Goal: Browse casually

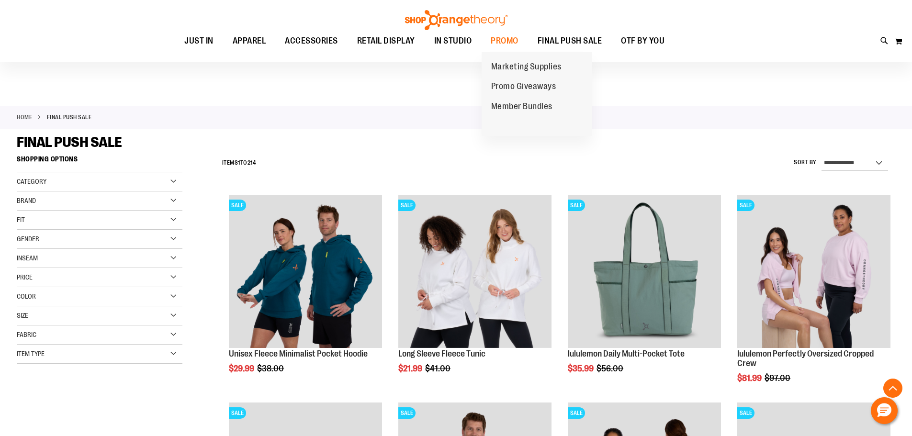
scroll to position [8627, 0]
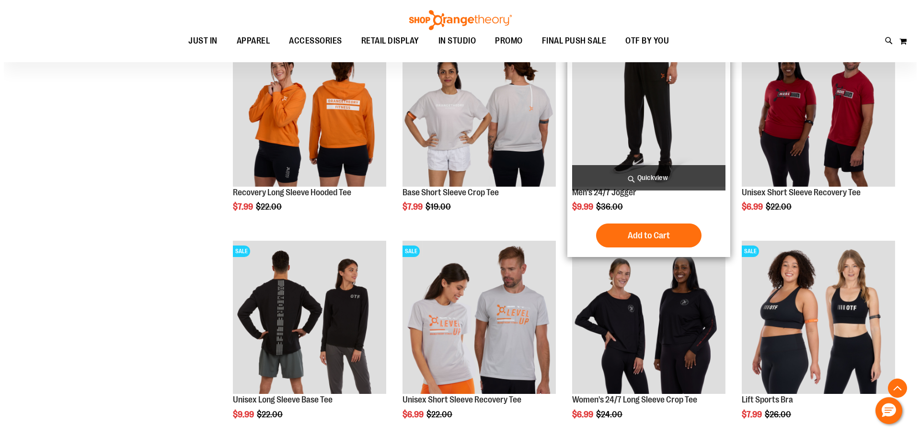
scroll to position [8819, 0]
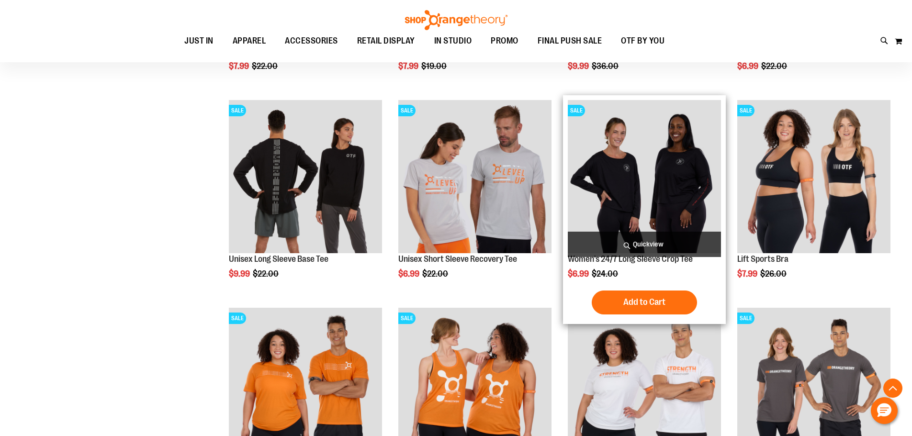
click at [654, 244] on span "Quickview" at bounding box center [644, 244] width 153 height 25
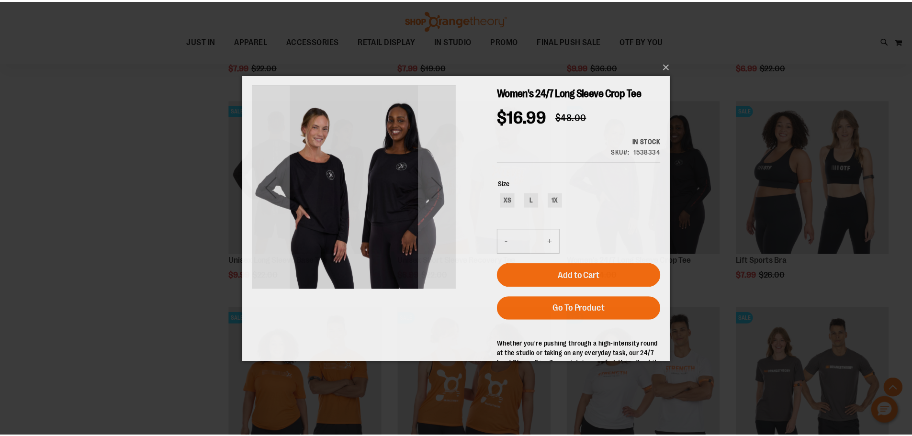
scroll to position [0, 0]
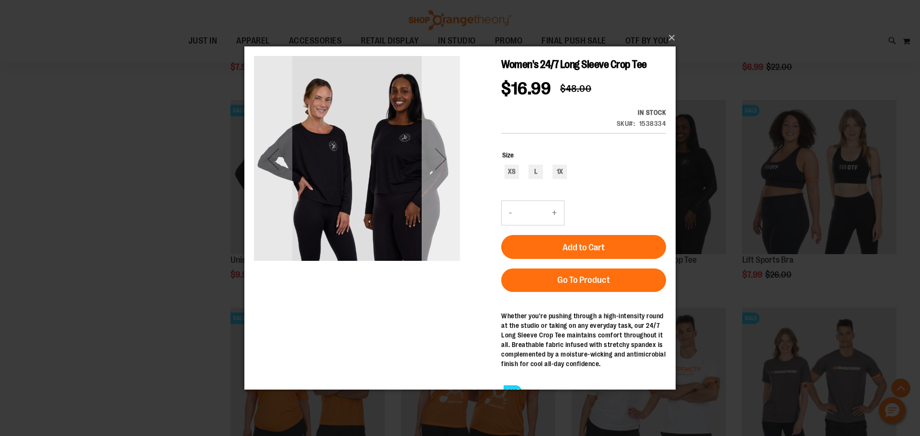
click at [438, 177] on div "Next" at bounding box center [441, 158] width 38 height 38
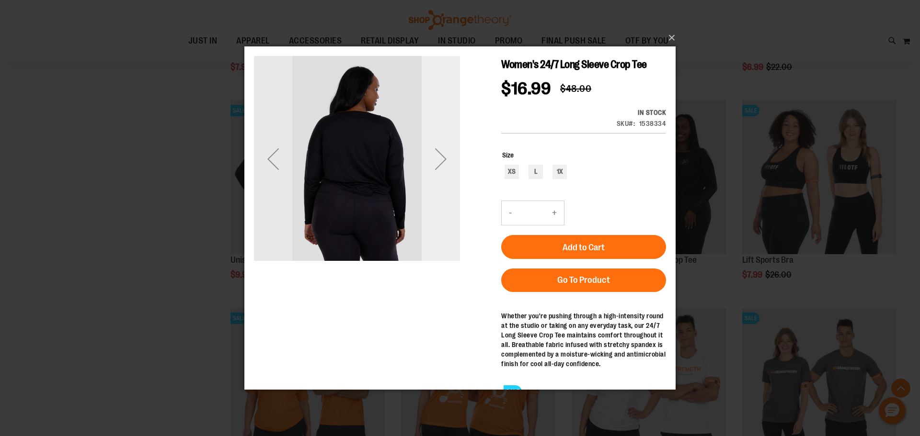
click at [440, 166] on div "Next" at bounding box center [441, 158] width 38 height 38
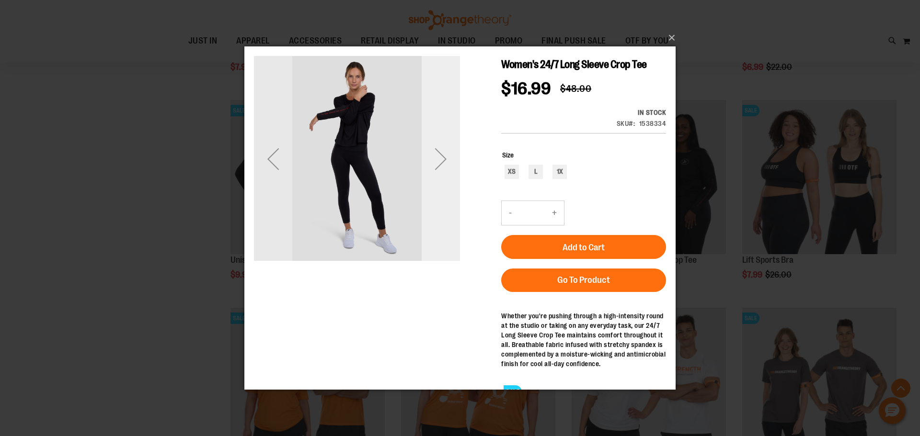
click at [440, 166] on div "Next" at bounding box center [441, 158] width 38 height 38
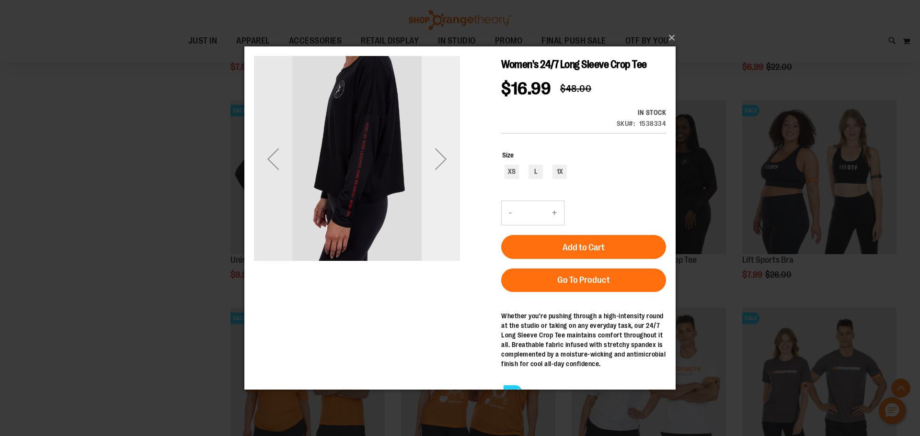
click at [440, 166] on div "Next" at bounding box center [441, 158] width 38 height 38
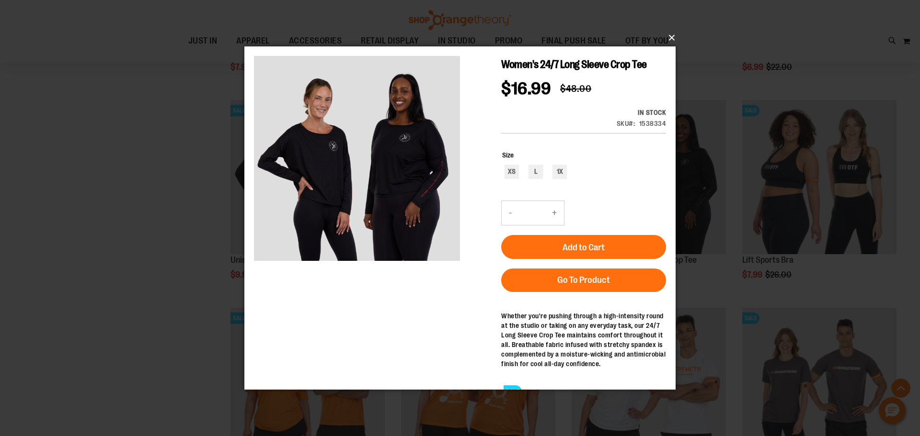
click at [669, 40] on button "×" at bounding box center [462, 37] width 431 height 21
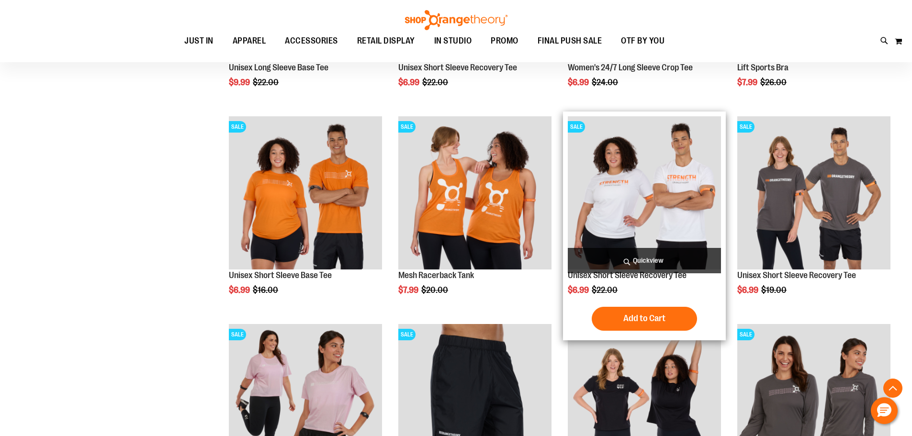
scroll to position [9202, 0]
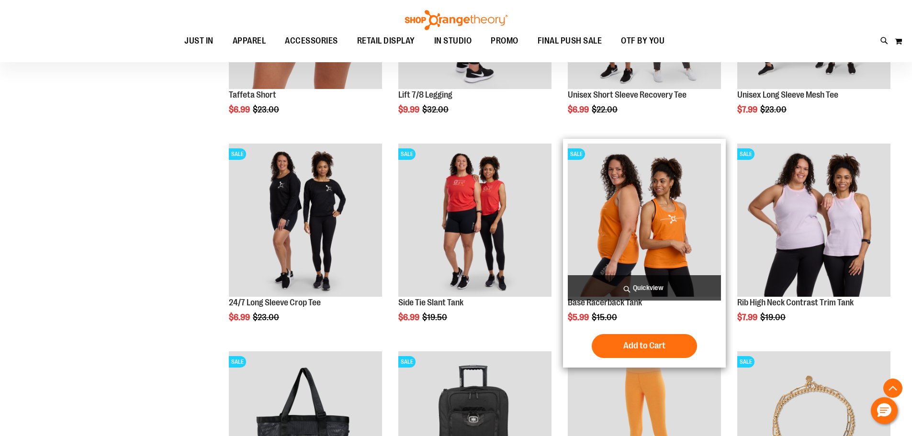
scroll to position [9729, 0]
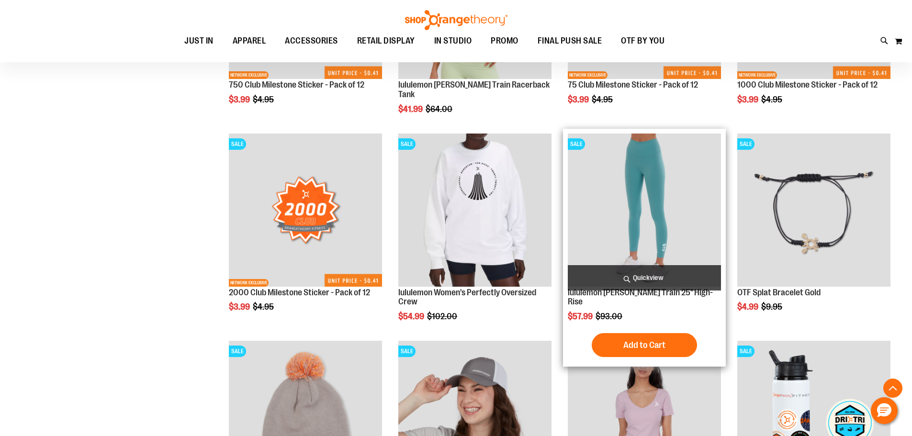
scroll to position [10256, 0]
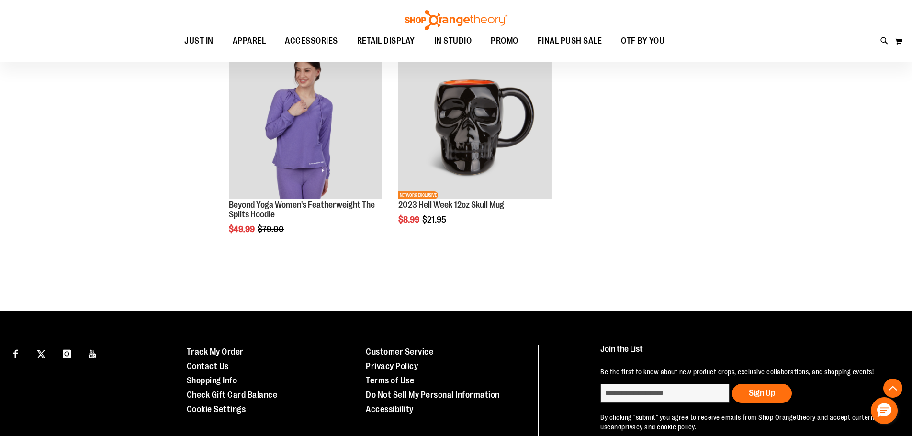
scroll to position [11068, 0]
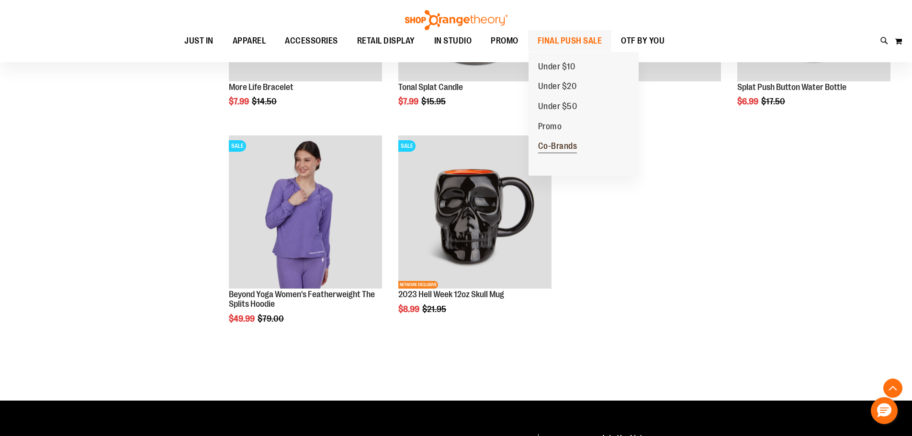
click at [560, 147] on span "Co-Brands" at bounding box center [557, 147] width 39 height 12
